Goal: Find contact information: Find contact information

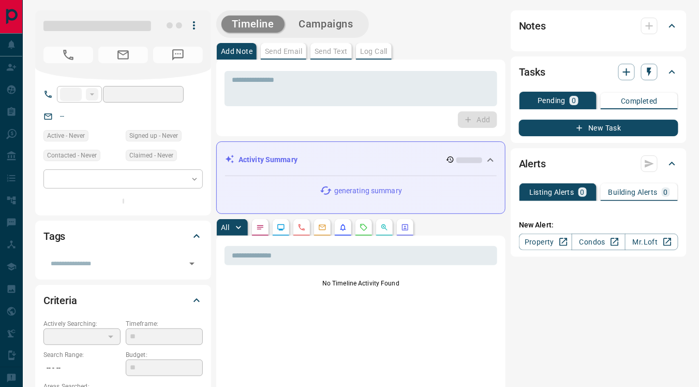
click at [330, 50] on div "Add Note Send Email Send Text Log Call" at bounding box center [360, 51] width 289 height 17
type input "**"
type input "**********"
type input "*"
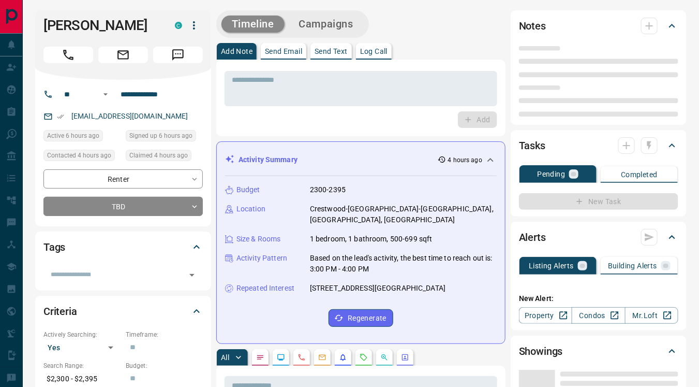
click at [332, 54] on p "Send Text" at bounding box center [331, 51] width 33 height 7
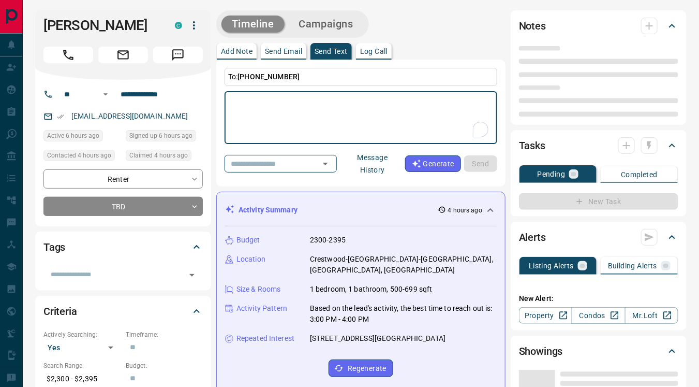
click at [385, 166] on button "Message History" at bounding box center [372, 163] width 65 height 29
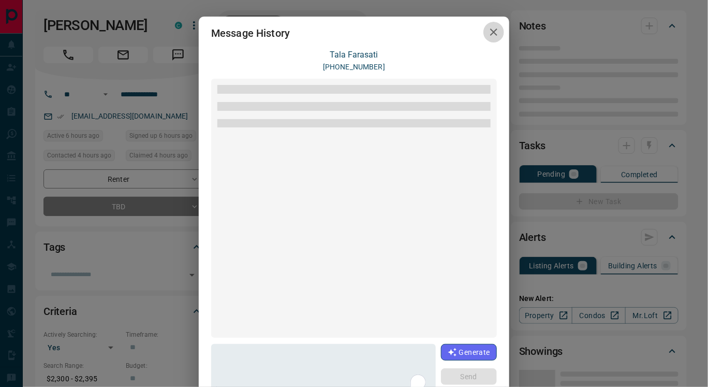
click at [490, 34] on icon "button" at bounding box center [493, 31] width 7 height 7
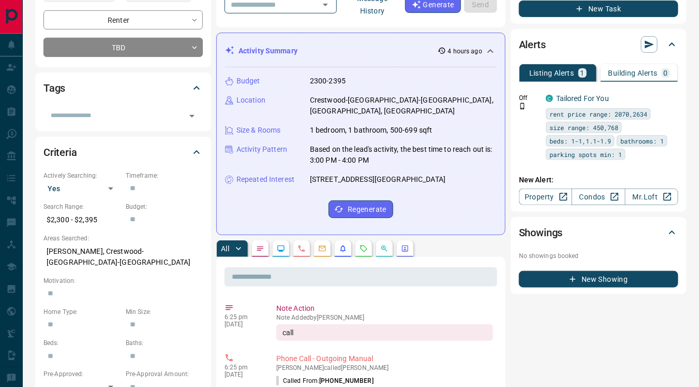
scroll to position [162, 0]
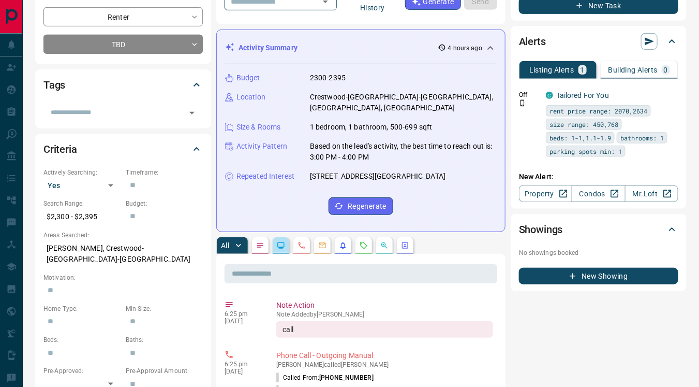
click at [279, 237] on button "button" at bounding box center [281, 245] width 17 height 17
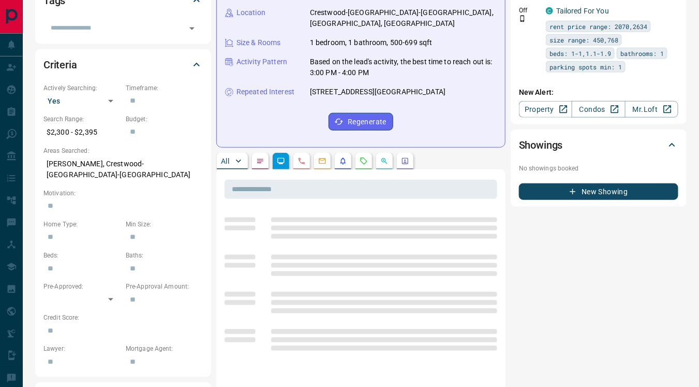
scroll to position [247, 0]
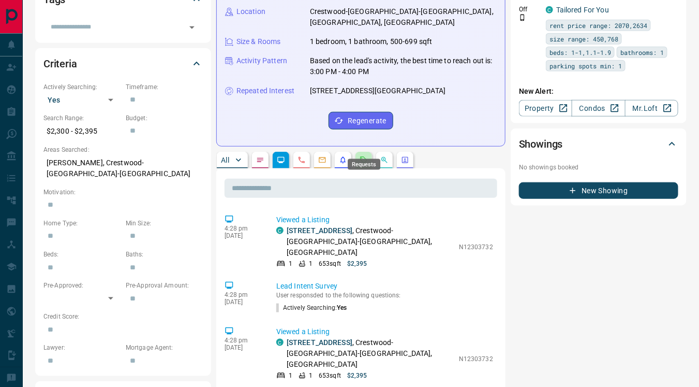
click at [363, 156] on icon "Requests" at bounding box center [364, 160] width 8 height 8
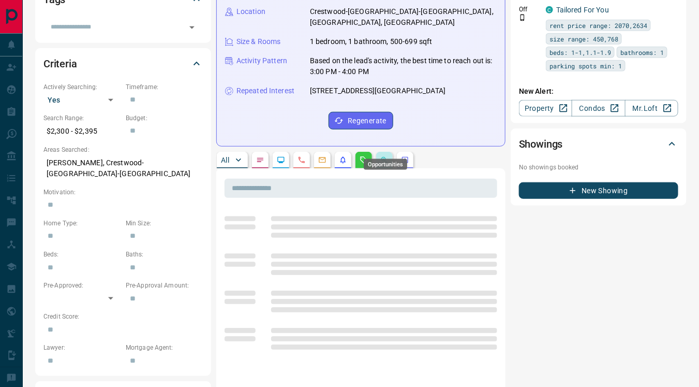
click at [384, 153] on div "Opportunities" at bounding box center [386, 161] width 46 height 19
click at [368, 257] on div at bounding box center [384, 264] width 226 height 25
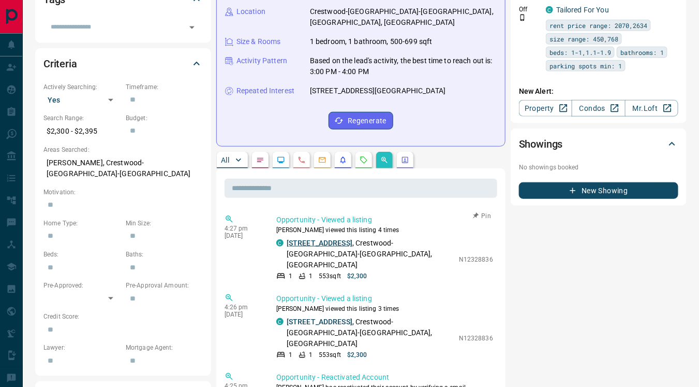
click at [345, 239] on link "[STREET_ADDRESS]" at bounding box center [320, 243] width 66 height 8
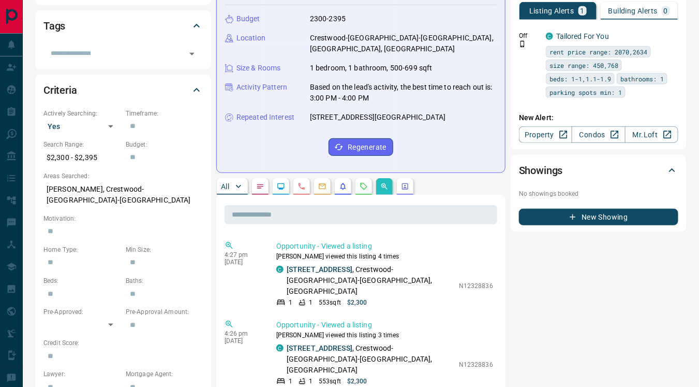
scroll to position [221, 0]
click at [592, 133] on link "Condos" at bounding box center [598, 134] width 53 height 17
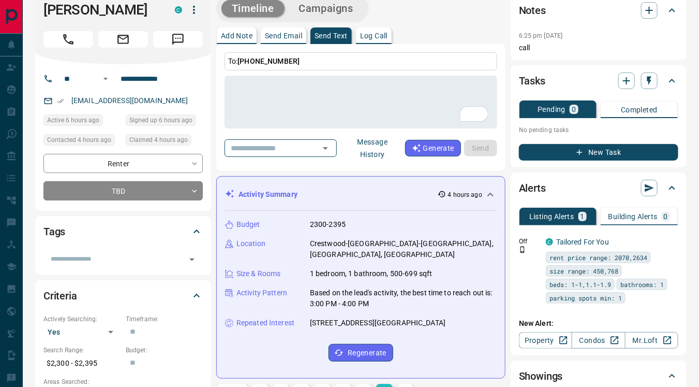
scroll to position [0, 0]
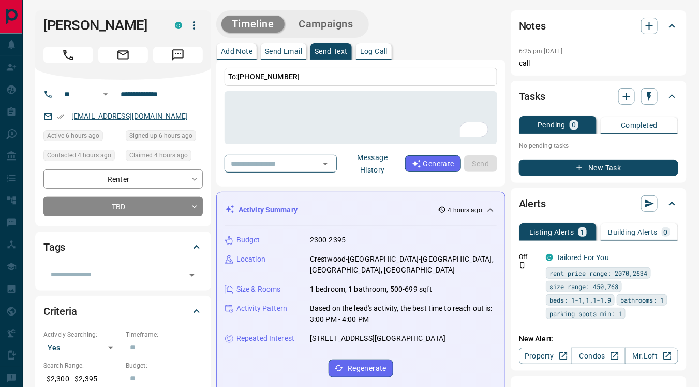
click at [72, 112] on link "[EMAIL_ADDRESS][DOMAIN_NAME]" at bounding box center [129, 116] width 117 height 8
drag, startPoint x: 68, startPoint y: 111, endPoint x: 184, endPoint y: 111, distance: 115.5
click at [184, 111] on div "[EMAIL_ADDRESS][DOMAIN_NAME]" at bounding box center [122, 116] width 159 height 17
copy link "[EMAIL_ADDRESS][DOMAIN_NAME]"
